Goal: Task Accomplishment & Management: Manage account settings

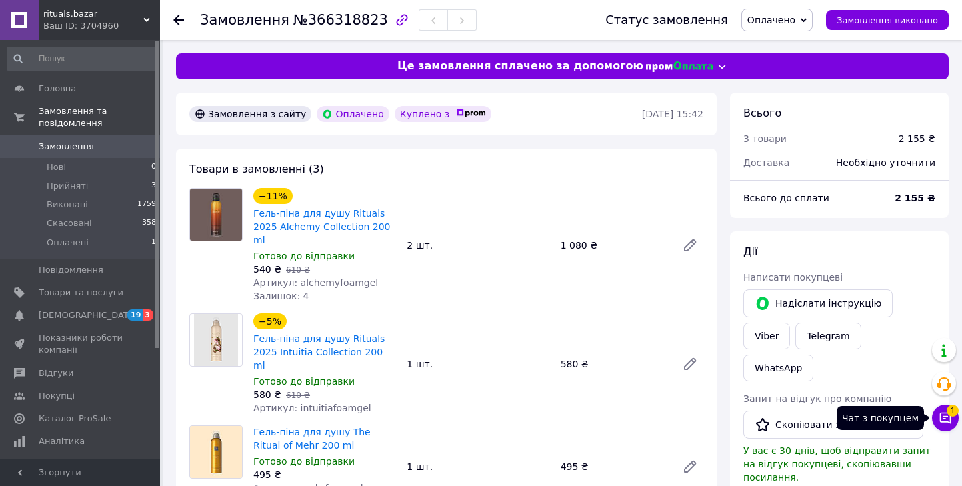
click at [940, 418] on icon at bounding box center [945, 418] width 11 height 11
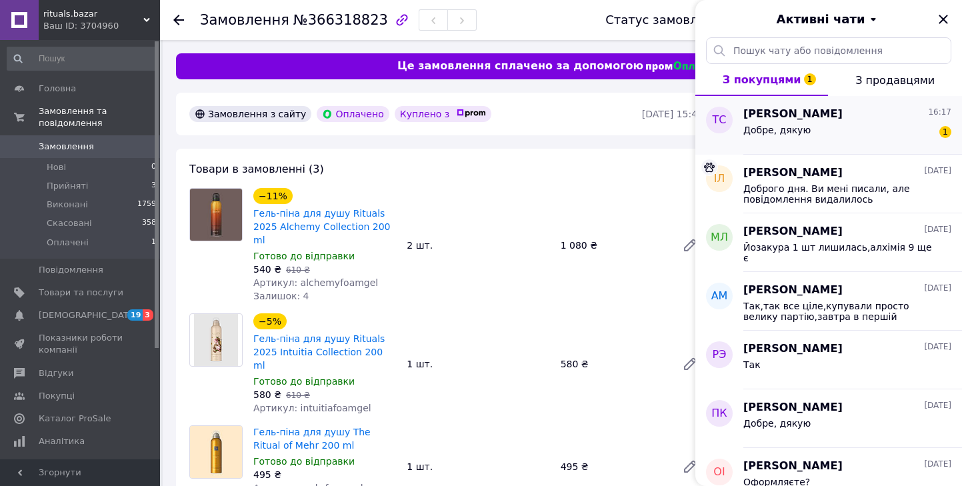
click at [844, 133] on div "Добре, дякую 1" at bounding box center [847, 132] width 208 height 21
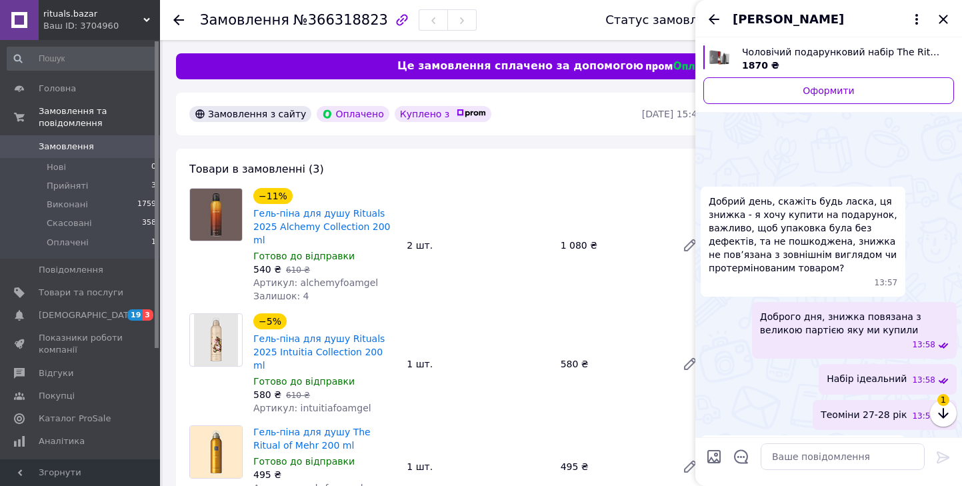
scroll to position [1651, 0]
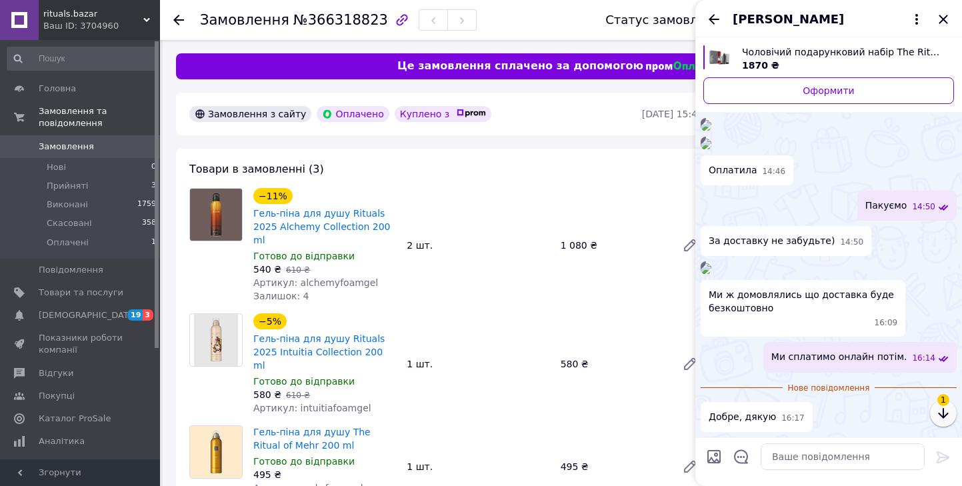
click at [946, 418] on icon "button" at bounding box center [943, 413] width 16 height 16
click at [934, 411] on button "button" at bounding box center [943, 413] width 27 height 27
click at [717, 23] on icon "Назад" at bounding box center [714, 19] width 16 height 16
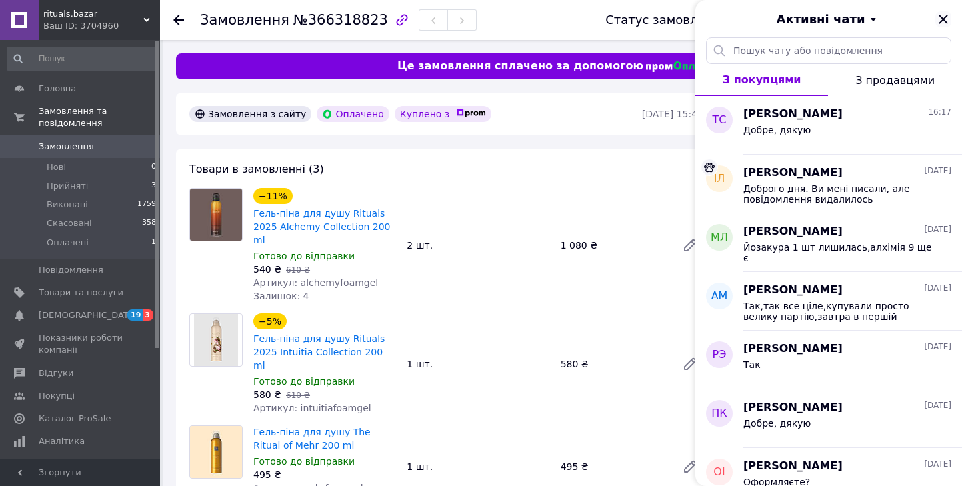
click at [940, 21] on icon "Закрити" at bounding box center [943, 19] width 16 height 16
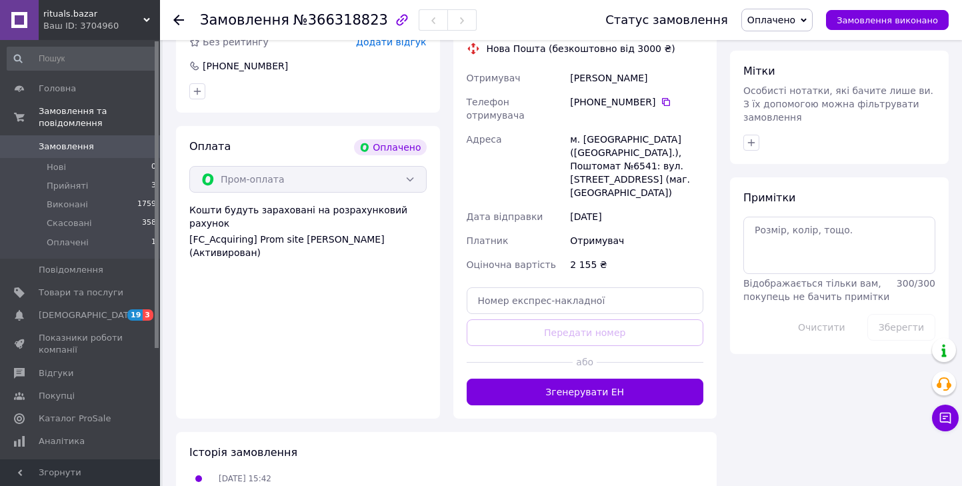
scroll to position [655, 0]
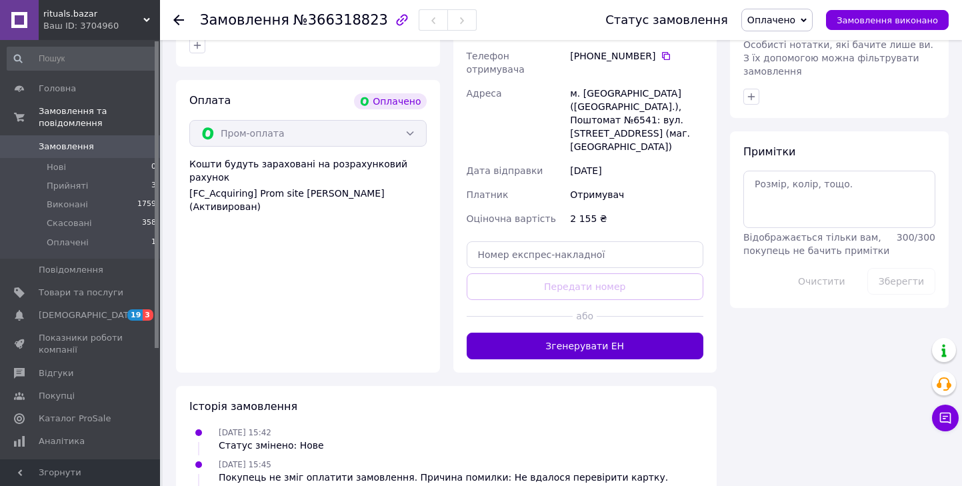
click at [578, 333] on button "Згенерувати ЕН" at bounding box center [585, 346] width 237 height 27
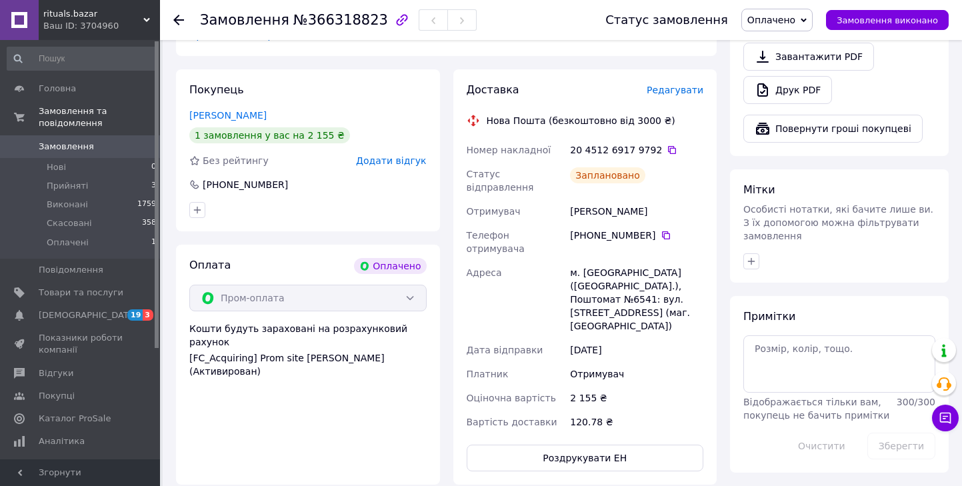
scroll to position [490, 0]
click at [666, 145] on icon at bounding box center [671, 150] width 11 height 11
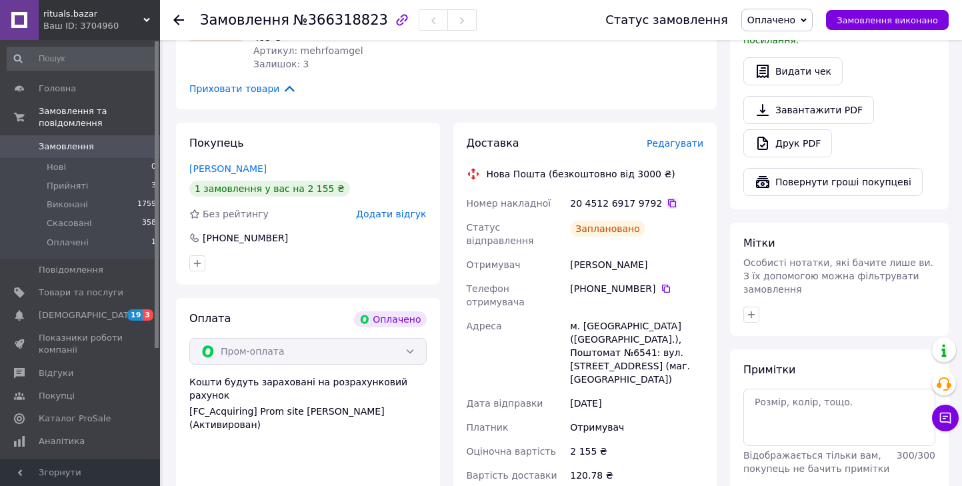
scroll to position [436, 0]
click at [672, 139] on span "Редагувати" at bounding box center [674, 144] width 57 height 11
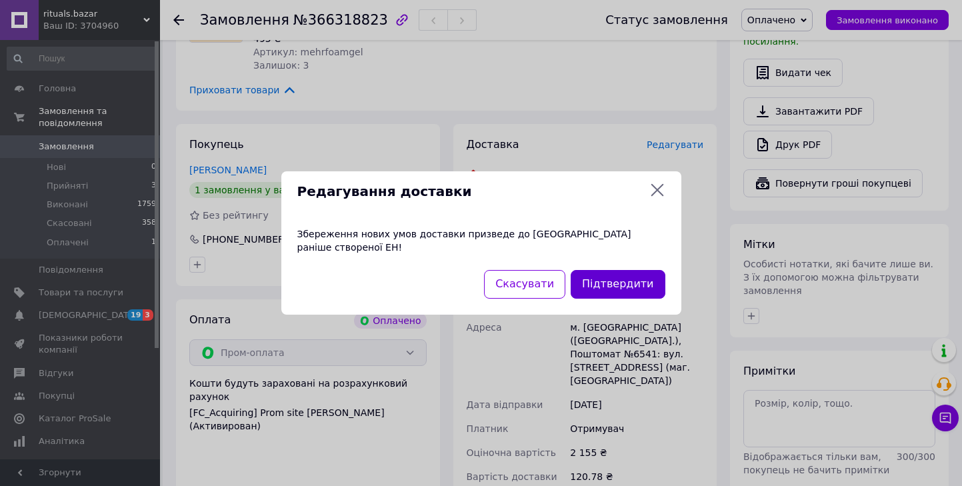
click at [608, 278] on button "Підтвердити" at bounding box center [617, 284] width 94 height 29
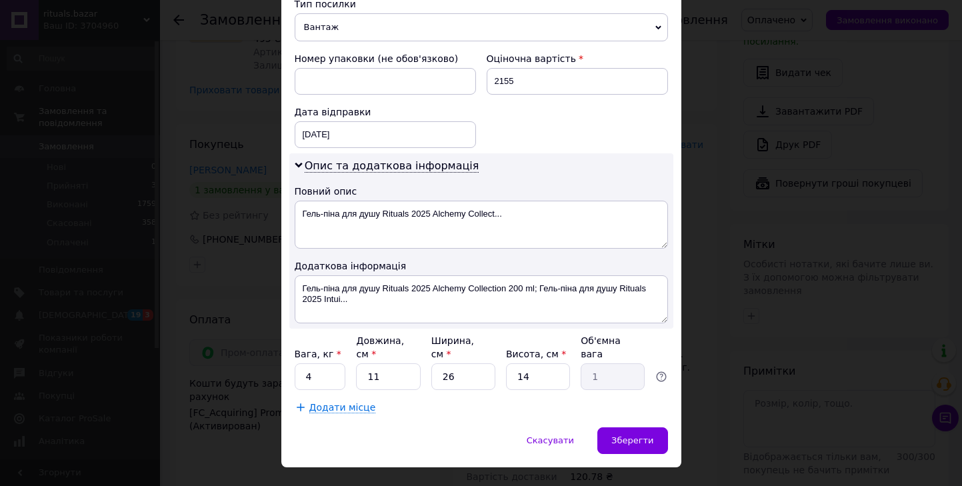
scroll to position [561, 0]
click at [315, 364] on input "4" at bounding box center [320, 377] width 51 height 27
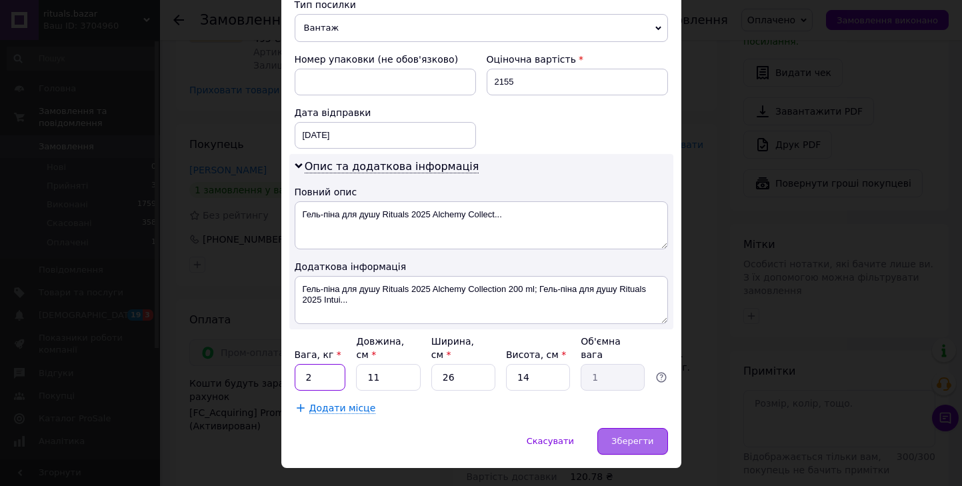
type input "2"
click at [636, 428] on div "Зберегти" at bounding box center [632, 441] width 70 height 27
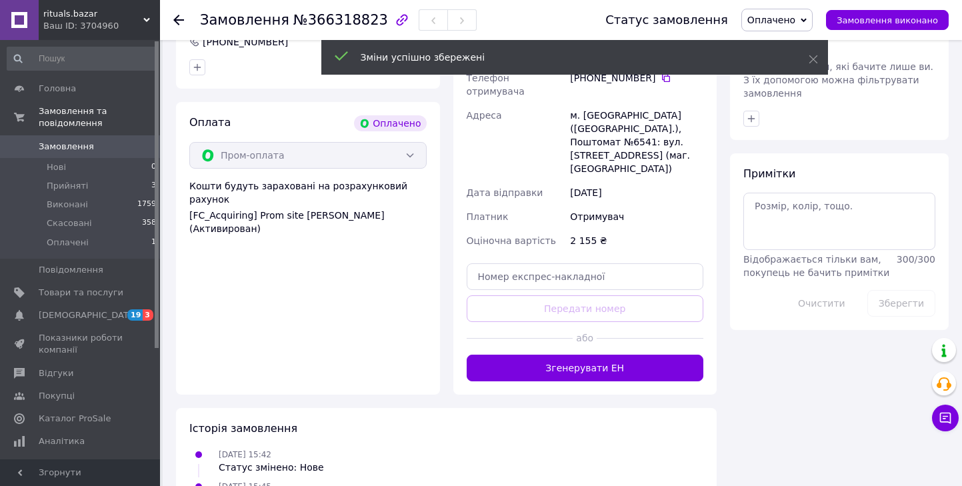
scroll to position [634, 0]
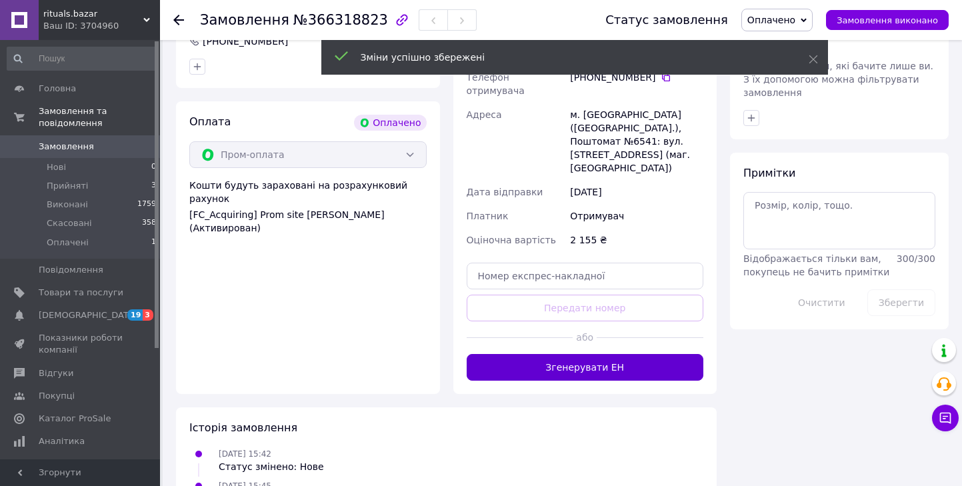
click at [556, 354] on button "Згенерувати ЕН" at bounding box center [585, 367] width 237 height 27
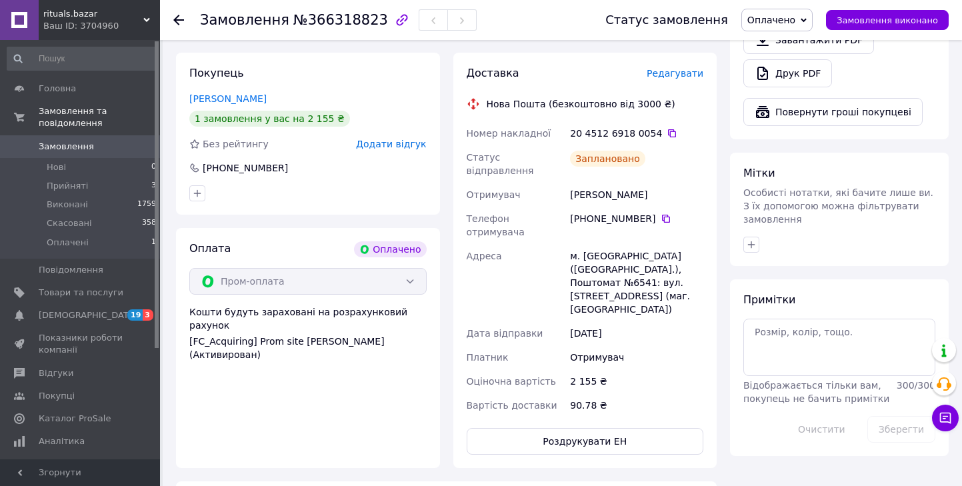
scroll to position [451, 0]
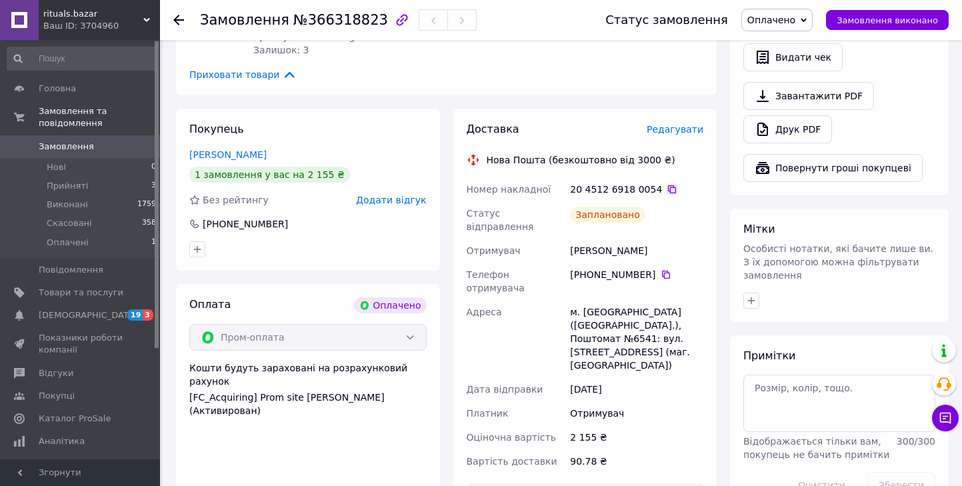
click at [668, 185] on icon at bounding box center [672, 189] width 8 height 8
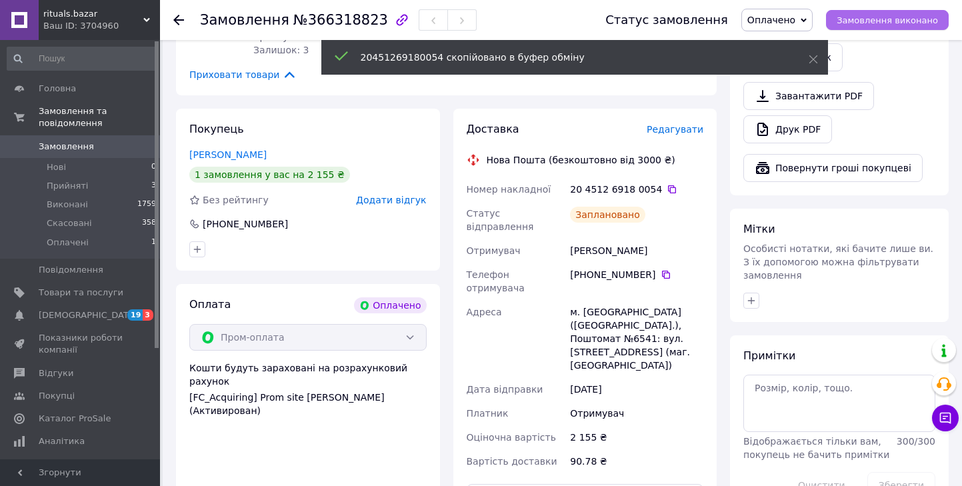
click at [860, 19] on span "Замовлення виконано" at bounding box center [886, 20] width 101 height 10
